Goal: Find specific page/section: Find specific page/section

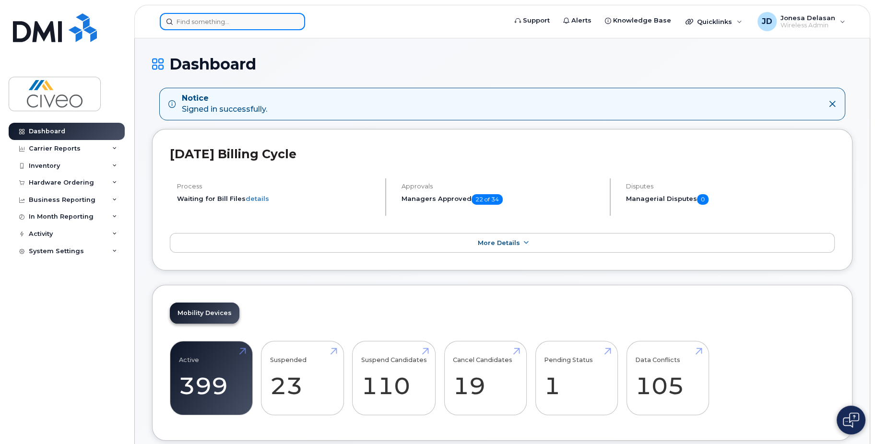
click at [185, 21] on input at bounding box center [232, 21] width 145 height 17
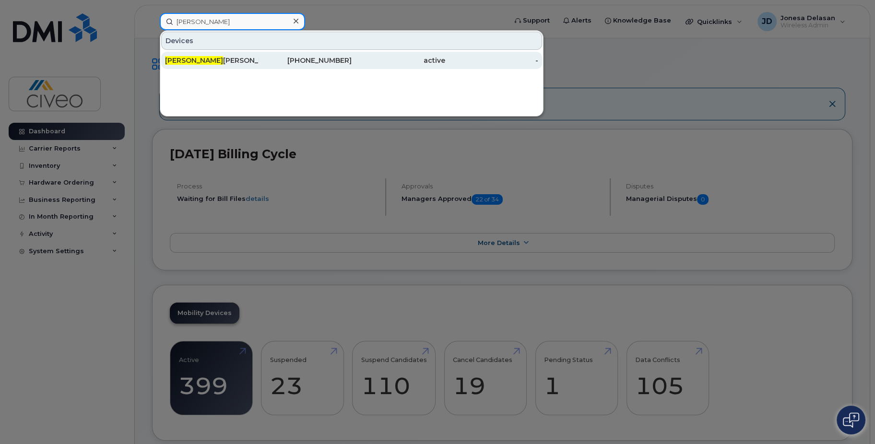
type input "[PERSON_NAME]"
click at [208, 62] on div "[PERSON_NAME]" at bounding box center [212, 61] width 94 height 10
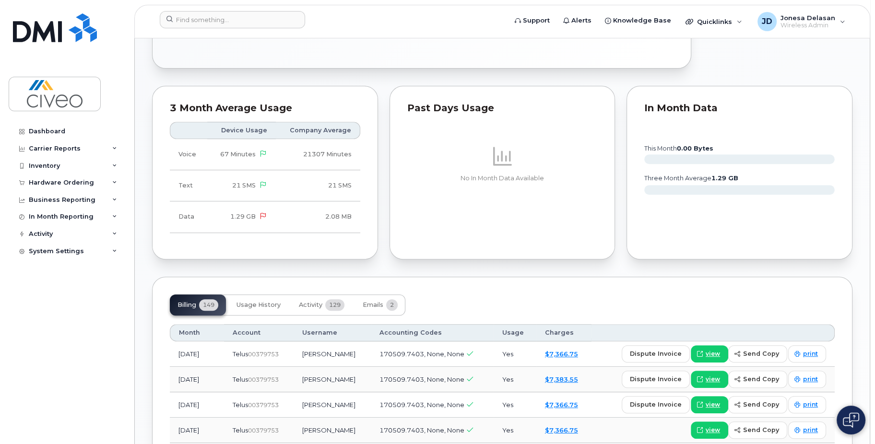
scroll to position [528, 0]
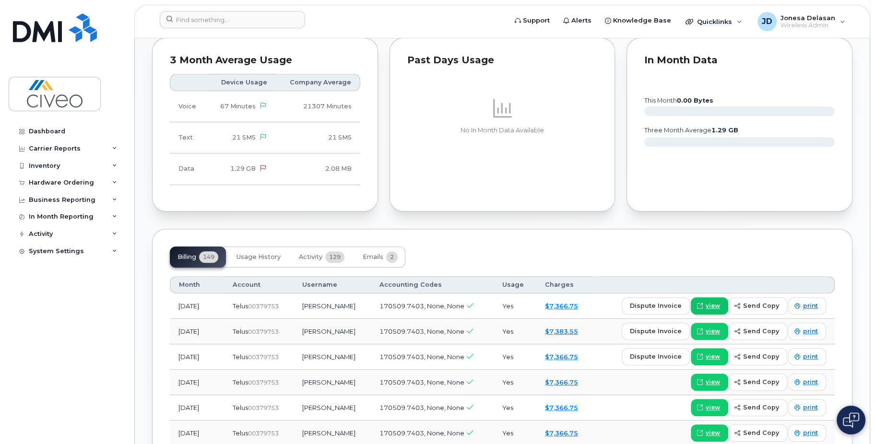
click at [707, 297] on link "view" at bounding box center [709, 305] width 37 height 17
click at [833, 24] on span "Wireless Admin" at bounding box center [807, 26] width 55 height 8
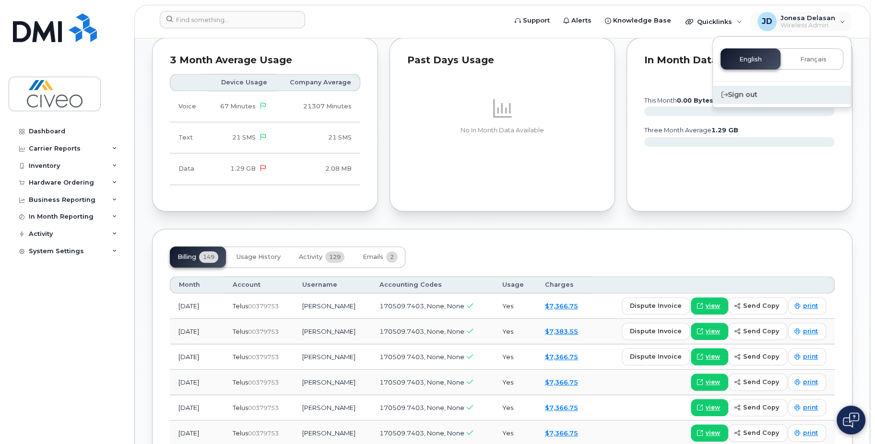
click at [743, 94] on div "Sign out" at bounding box center [782, 95] width 138 height 18
